Goal: Communication & Community: Answer question/provide support

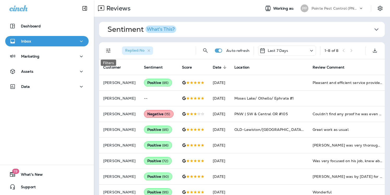
click at [108, 47] on button "Filters" at bounding box center [108, 50] width 10 height 10
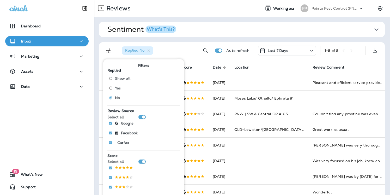
click at [209, 39] on div "Sentiment What's This? Overall sentiment 84.9 +1 This week Positive: 98 % Neutr…" at bounding box center [242, 111] width 296 height 189
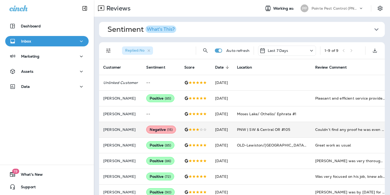
click at [213, 127] on td "[DATE]" at bounding box center [222, 130] width 22 height 16
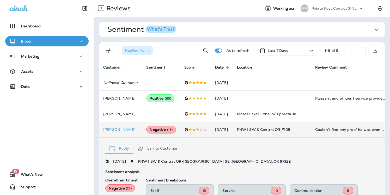
scroll to position [101, 0]
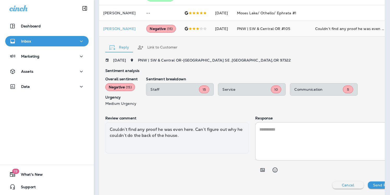
click at [149, 46] on button "Link to Customer" at bounding box center [157, 47] width 48 height 19
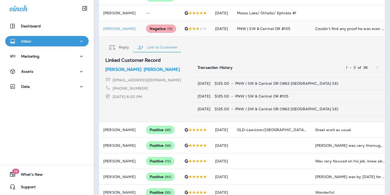
click at [144, 68] on p "[PERSON_NAME]" at bounding box center [162, 69] width 36 height 6
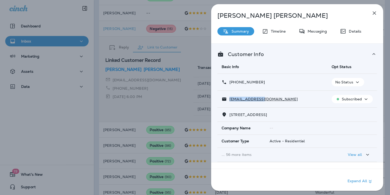
drag, startPoint x: 263, startPoint y: 100, endPoint x: 229, endPoint y: 99, distance: 33.6
click at [229, 99] on div "[EMAIL_ADDRESS][DOMAIN_NAME]" at bounding box center [273, 98] width 102 height 5
copy p "[EMAIL_ADDRESS][DOMAIN_NAME]"
drag, startPoint x: 264, startPoint y: 82, endPoint x: 234, endPoint y: 83, distance: 29.5
click at [234, 83] on div "[PHONE_NUMBER]" at bounding box center [273, 82] width 102 height 5
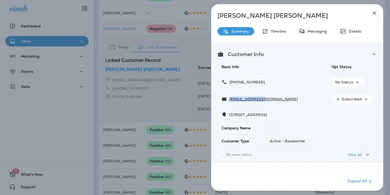
copy p "[PHONE_NUMBER]"
click at [348, 17] on p "[PERSON_NAME]" at bounding box center [288, 15] width 142 height 7
click at [172, 66] on div "[PERSON_NAME] Summary Timeline Messaging Details Customer Info Basic Info Opt S…" at bounding box center [195, 97] width 390 height 195
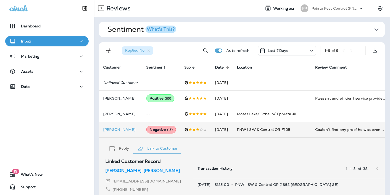
click at [219, 130] on td "[DATE]" at bounding box center [222, 130] width 22 height 16
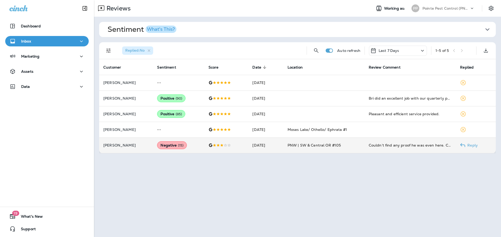
click at [232, 148] on td at bounding box center [226, 145] width 44 height 16
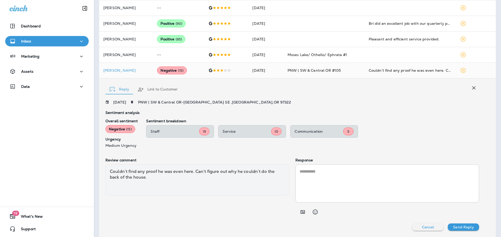
scroll to position [75, 0]
click at [390, 88] on icon "button" at bounding box center [473, 88] width 6 height 6
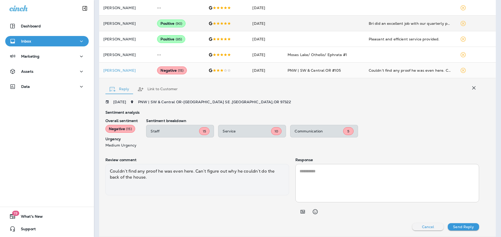
scroll to position [0, 0]
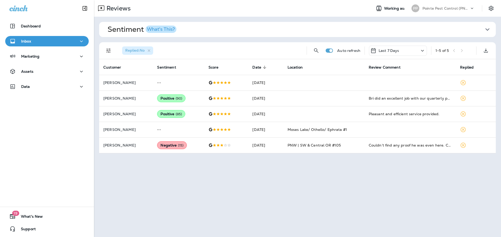
click at [390, 14] on div "Reviews Working as: PP Pointe Pest Control (PNW)" at bounding box center [297, 8] width 407 height 17
click at [390, 8] on p "Pointe Pest Control (PNW)" at bounding box center [445, 8] width 47 height 4
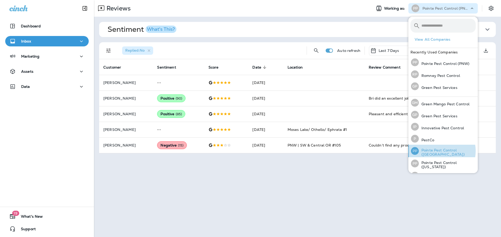
click at [390, 151] on p "Pointe Pest Control ([GEOGRAPHIC_DATA])" at bounding box center [446, 152] width 57 height 8
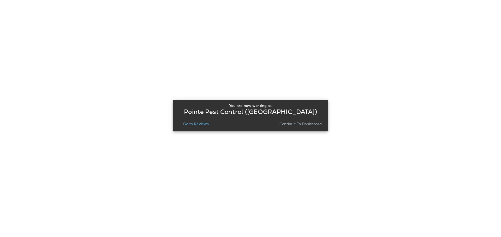
click at [190, 122] on p "Go to Reviews" at bounding box center [196, 124] width 26 height 4
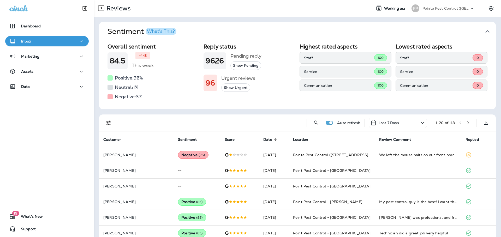
click at [390, 30] on icon "button" at bounding box center [487, 31] width 8 height 8
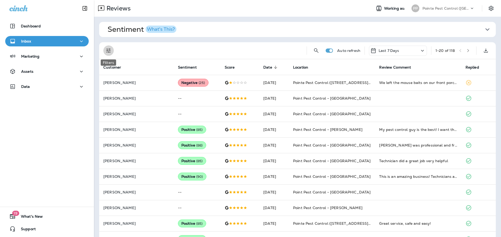
click at [107, 51] on icon "Filters" at bounding box center [108, 50] width 6 height 6
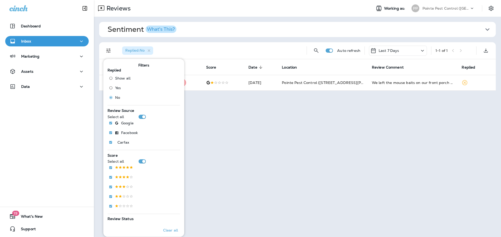
click at [252, 48] on div "Replied : No" at bounding box center [210, 50] width 184 height 17
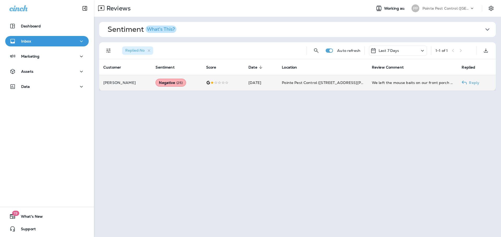
click at [255, 81] on td "[DATE]" at bounding box center [260, 83] width 33 height 16
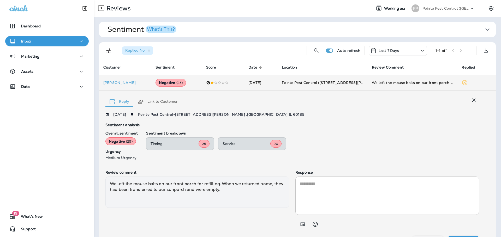
scroll to position [12, 0]
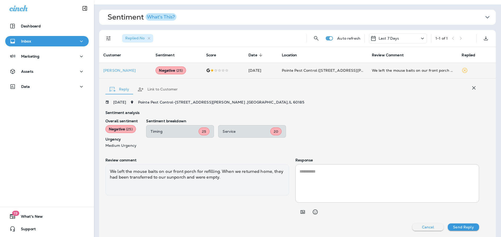
click at [153, 82] on button "Link to Customer" at bounding box center [157, 89] width 48 height 19
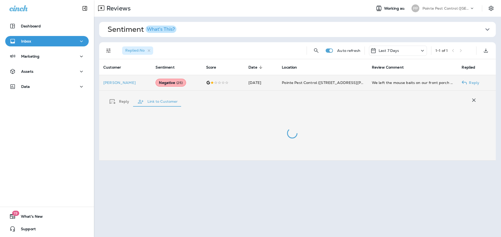
scroll to position [0, 0]
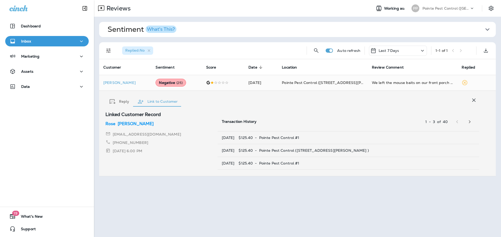
click at [127, 119] on div "Linked Customer Record [PERSON_NAME] [EMAIL_ADDRESS][DOMAIN_NAME] [PHONE_NUMBER…" at bounding box center [161, 133] width 112 height 42
click at [127, 121] on p "[PERSON_NAME]" at bounding box center [136, 124] width 36 height 6
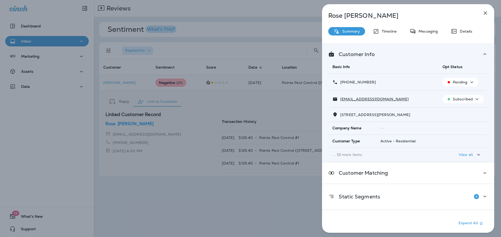
drag, startPoint x: 381, startPoint y: 80, endPoint x: 344, endPoint y: 83, distance: 37.1
click at [344, 83] on div "[PHONE_NUMBER]" at bounding box center [383, 82] width 102 height 5
copy p "[PHONE_NUMBER]"
click at [370, 80] on p "[PHONE_NUMBER]" at bounding box center [356, 82] width 38 height 4
drag, startPoint x: 390, startPoint y: 100, endPoint x: 340, endPoint y: 101, distance: 49.5
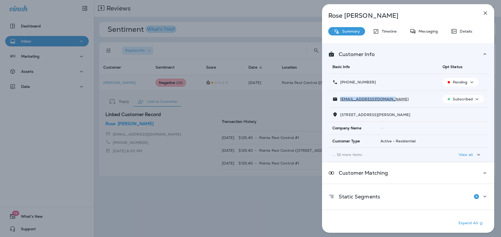
click at [340, 101] on div "[EMAIL_ADDRESS][DOMAIN_NAME]" at bounding box center [383, 98] width 102 height 5
copy p "[EMAIL_ADDRESS][DOMAIN_NAME]"
click at [259, 34] on div "[PERSON_NAME] Summary Timeline Messaging Details Customer Info Basic Info Opt S…" at bounding box center [250, 118] width 501 height 237
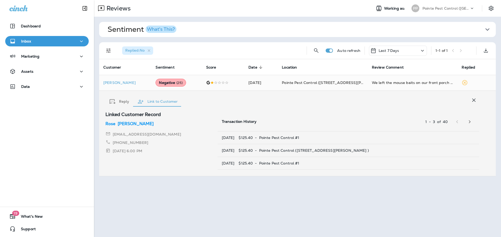
click at [390, 101] on icon "button" at bounding box center [473, 100] width 6 height 6
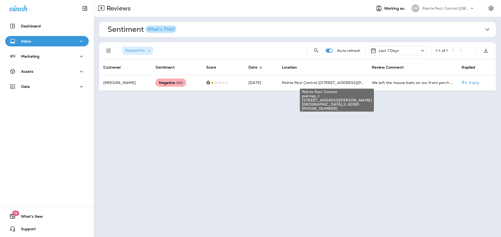
click at [333, 85] on div "Pointe Pest Control pointep_1 [STREET_ADDRESS][PERSON_NAME] [PHONE_NUMBER]" at bounding box center [336, 98] width 75 height 27
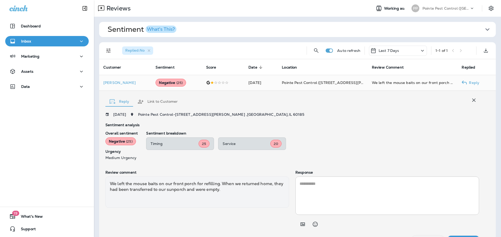
scroll to position [12, 0]
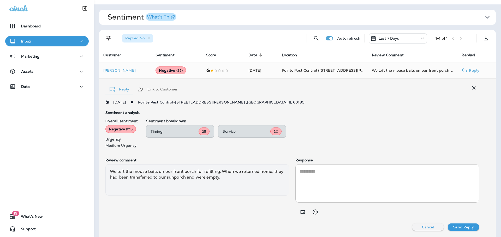
click at [331, 168] on textarea at bounding box center [386, 183] width 175 height 30
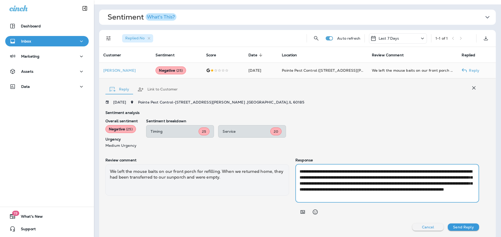
scroll to position [6, 0]
click at [318, 195] on textarea "**********" at bounding box center [385, 183] width 173 height 30
click at [374, 185] on textarea "**********" at bounding box center [385, 183] width 173 height 30
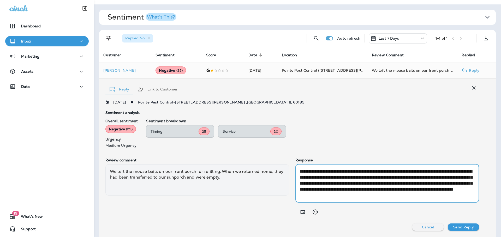
click at [377, 181] on textarea "**********" at bounding box center [385, 183] width 173 height 30
click at [322, 178] on textarea "**********" at bounding box center [385, 183] width 173 height 30
click at [363, 185] on textarea "**********" at bounding box center [385, 183] width 173 height 30
type textarea "**********"
click at [390, 195] on p "Send Reply" at bounding box center [463, 227] width 21 height 4
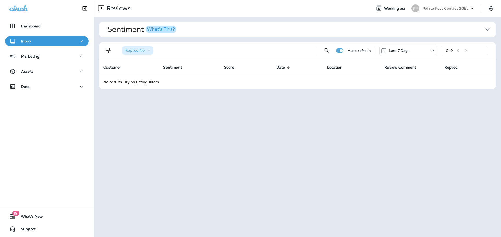
click at [390, 8] on p "Pointe Pest Control ([GEOGRAPHIC_DATA])" at bounding box center [445, 8] width 47 height 4
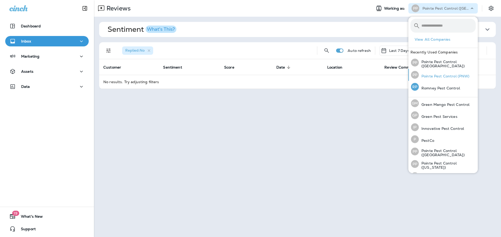
click at [390, 77] on p "Pointe Pest Control (PNW)" at bounding box center [443, 76] width 51 height 4
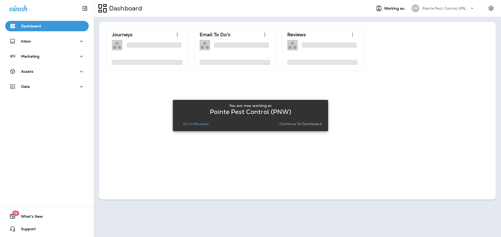
click at [190, 122] on p "Go to Reviews" at bounding box center [196, 124] width 26 height 4
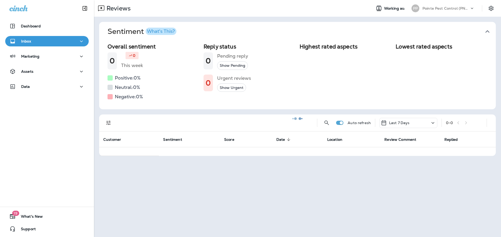
click at [390, 30] on icon "button" at bounding box center [487, 31] width 8 height 8
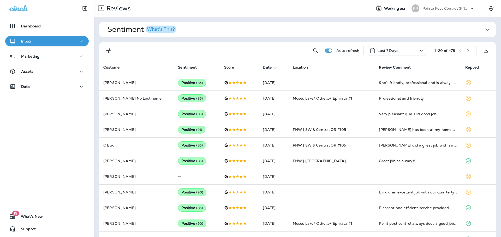
click at [102, 48] on div "Auto refresh Last 7 Days 1 - 20 of 478" at bounding box center [297, 50] width 396 height 17
click at [106, 50] on icon "Filters" at bounding box center [108, 50] width 6 height 6
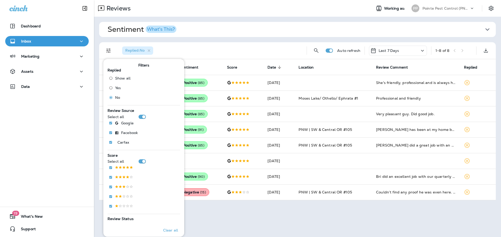
click at [258, 49] on div "Replied : No" at bounding box center [210, 50] width 184 height 17
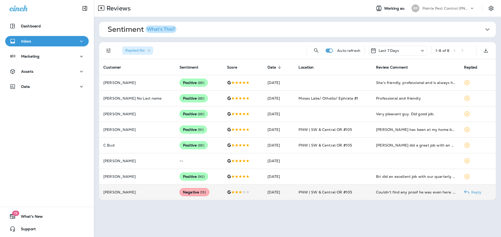
click at [288, 194] on td "[DATE]" at bounding box center [278, 192] width 31 height 16
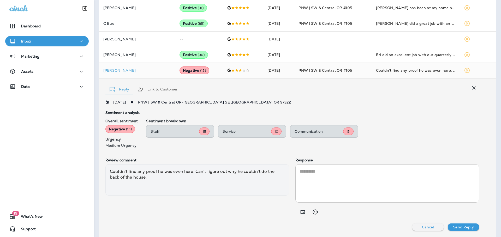
scroll to position [121, 0]
click at [347, 179] on textarea at bounding box center [386, 183] width 175 height 30
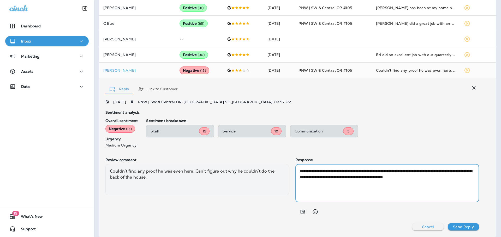
paste textarea "**********"
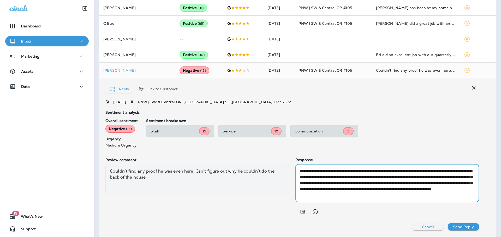
scroll to position [0, 0]
click at [313, 184] on textarea "**********" at bounding box center [385, 183] width 173 height 30
click at [363, 193] on textarea "**********" at bounding box center [385, 183] width 173 height 30
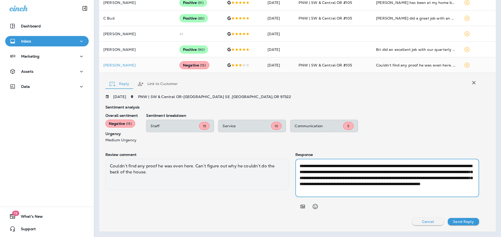
scroll to position [5, 0]
drag, startPoint x: 408, startPoint y: 185, endPoint x: 326, endPoint y: 186, distance: 82.4
click at [325, 187] on textarea "**********" at bounding box center [385, 178] width 173 height 30
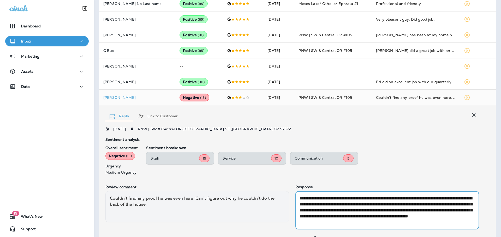
scroll to position [118, 0]
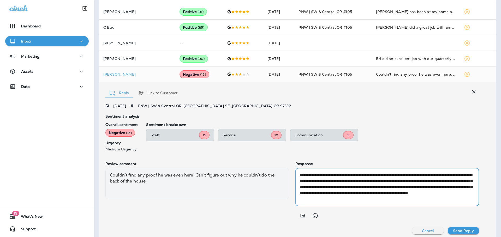
click at [390, 180] on textarea "**********" at bounding box center [385, 187] width 173 height 30
drag, startPoint x: 331, startPoint y: 181, endPoint x: 397, endPoint y: 173, distance: 66.2
click at [390, 173] on textarea "**********" at bounding box center [385, 187] width 173 height 30
click at [390, 189] on textarea "**********" at bounding box center [385, 187] width 173 height 30
click at [390, 195] on textarea "**********" at bounding box center [385, 187] width 173 height 30
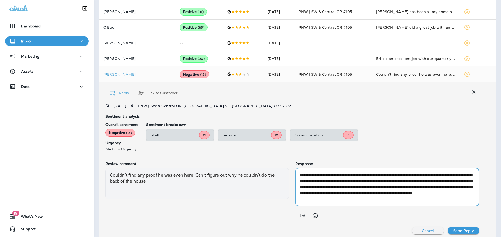
type textarea "**********"
click at [390, 195] on p "Send Reply" at bounding box center [463, 231] width 21 height 4
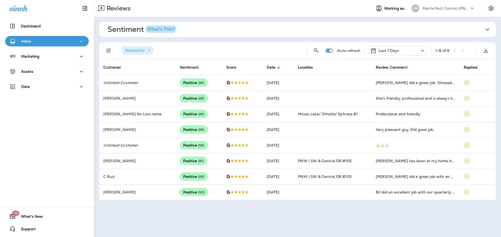
click at [390, 13] on div "PP Pointe Pest Control (PNW)" at bounding box center [442, 8] width 69 height 10
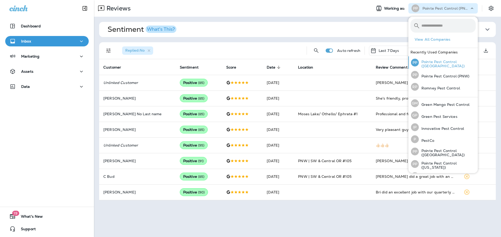
click at [390, 66] on p "Pointe Pest Control ([GEOGRAPHIC_DATA])" at bounding box center [446, 64] width 57 height 8
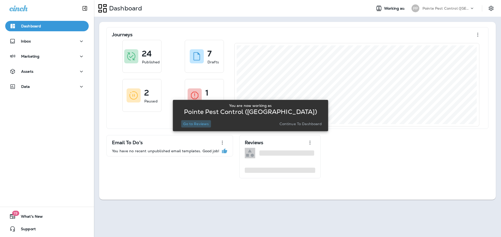
click at [194, 126] on button "Go to Reviews" at bounding box center [196, 123] width 30 height 7
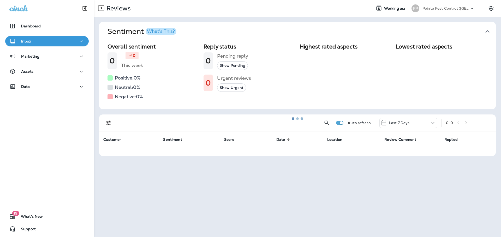
click at [390, 33] on div at bounding box center [297, 119] width 406 height 236
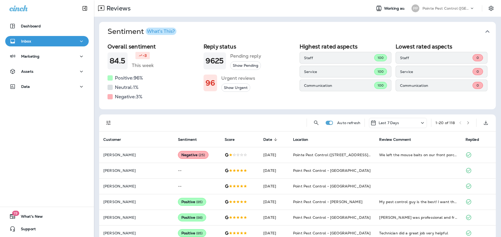
click at [390, 27] on icon "button" at bounding box center [487, 31] width 8 height 8
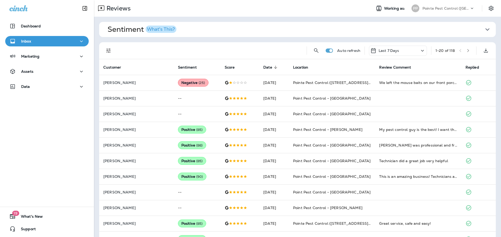
click at [103, 53] on div at bounding box center [108, 50] width 10 height 10
